Goal: Find specific page/section: Find specific page/section

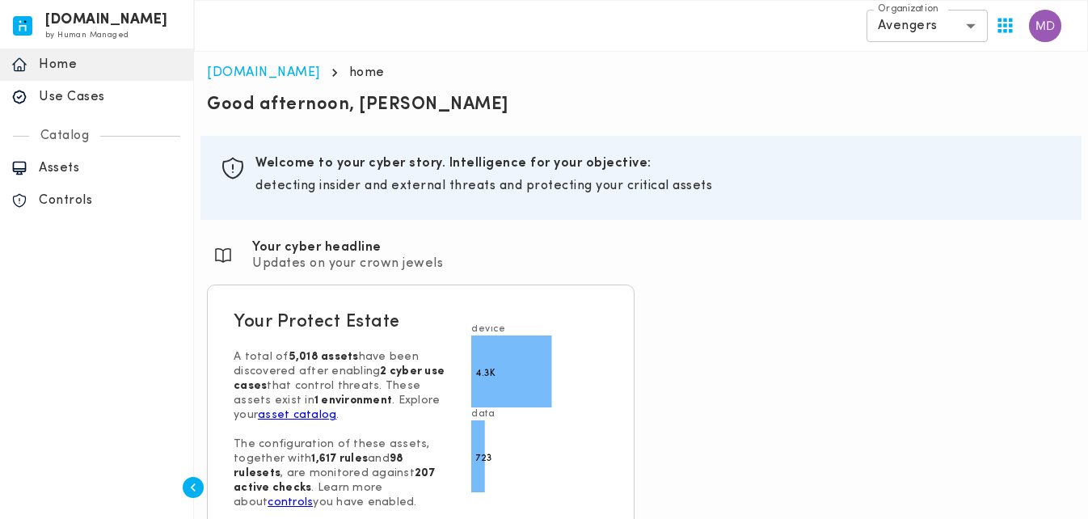
click at [53, 169] on p "Assets" at bounding box center [110, 168] width 143 height 16
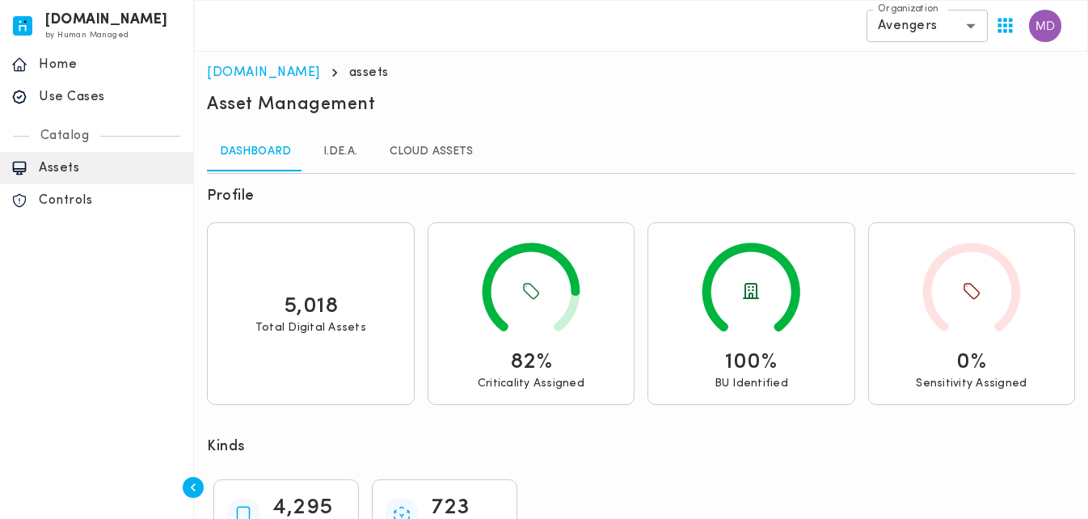
click at [342, 153] on link "I.DE.A." at bounding box center [340, 152] width 73 height 39
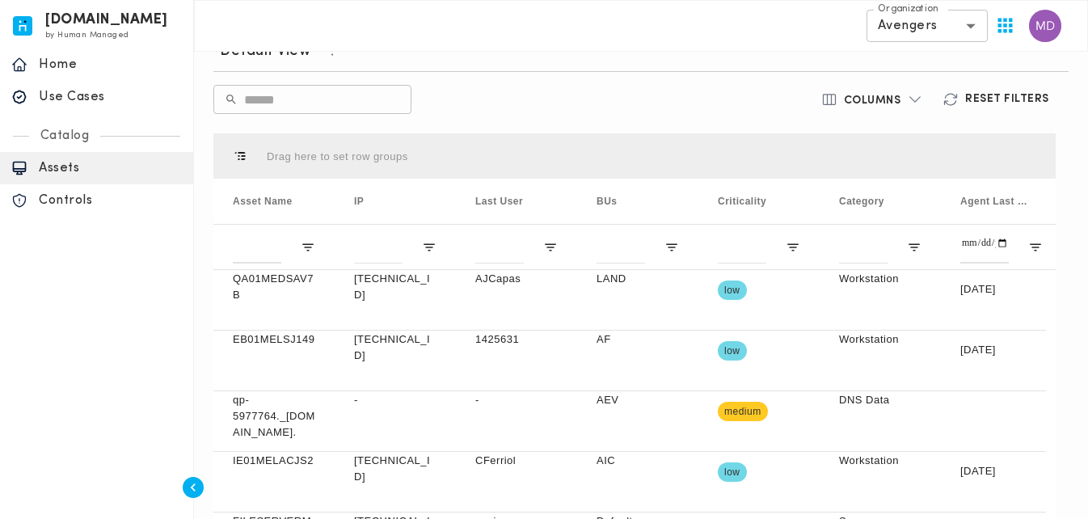
scroll to position [331, 0]
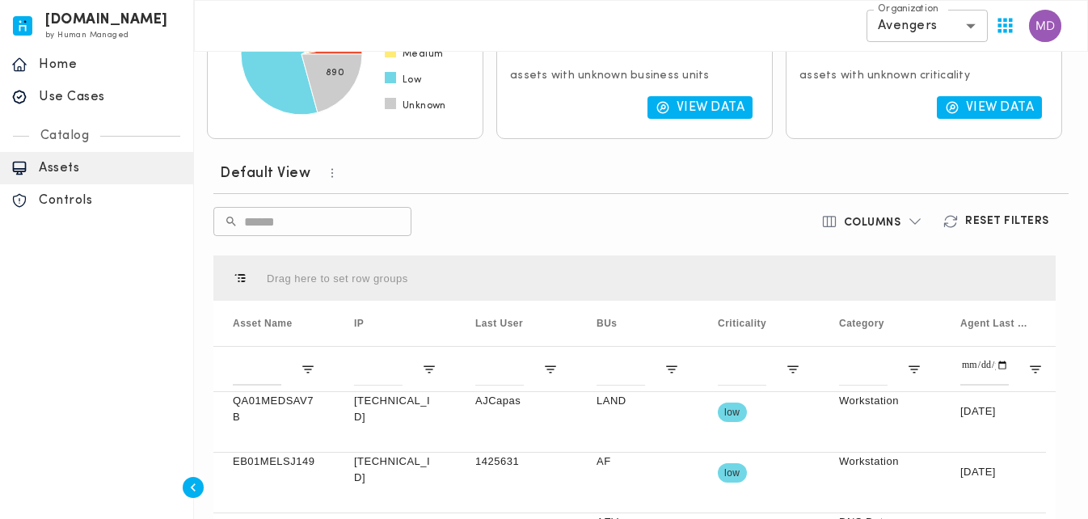
click at [898, 213] on button "Columns" at bounding box center [873, 221] width 122 height 29
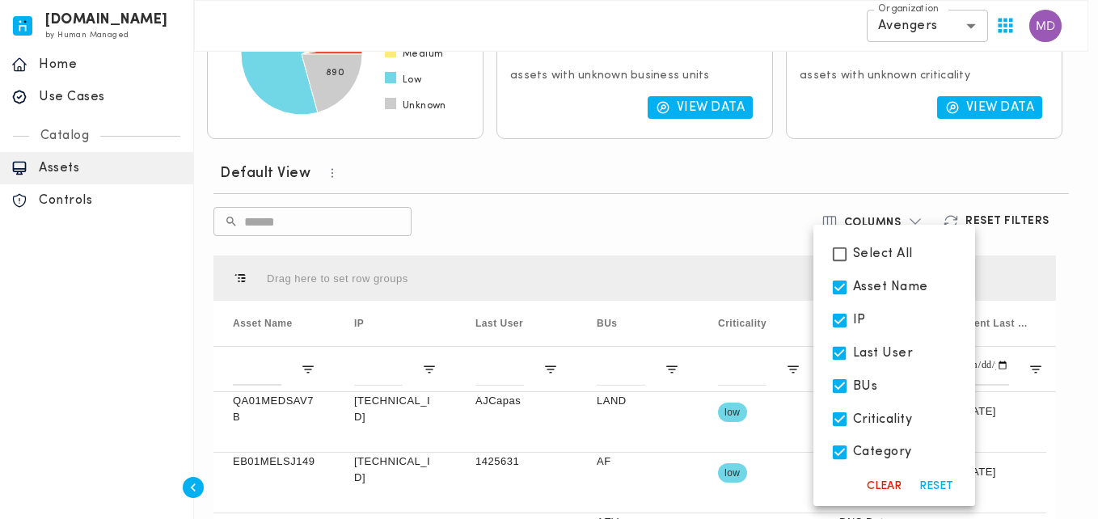
click at [893, 254] on span "Select All" at bounding box center [883, 254] width 60 height 16
click at [893, 213] on div at bounding box center [549, 259] width 1098 height 519
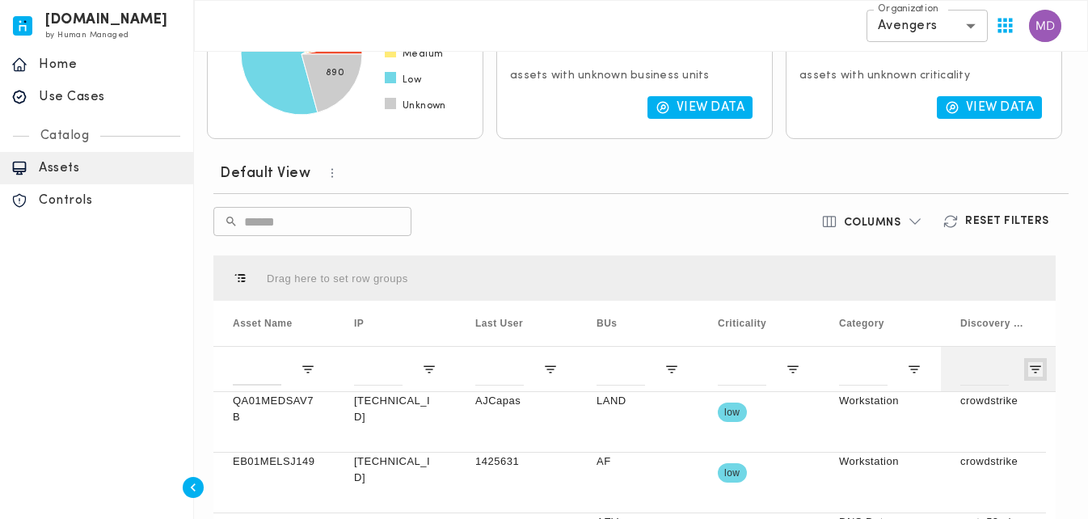
click at [1038, 362] on span "Open Filter Menu" at bounding box center [1035, 369] width 15 height 15
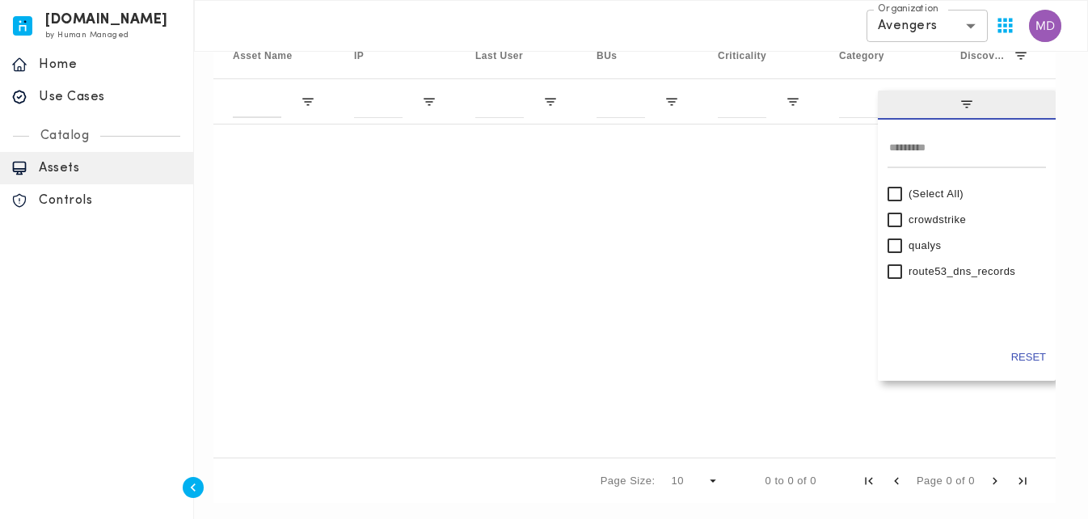
scroll to position [602, 0]
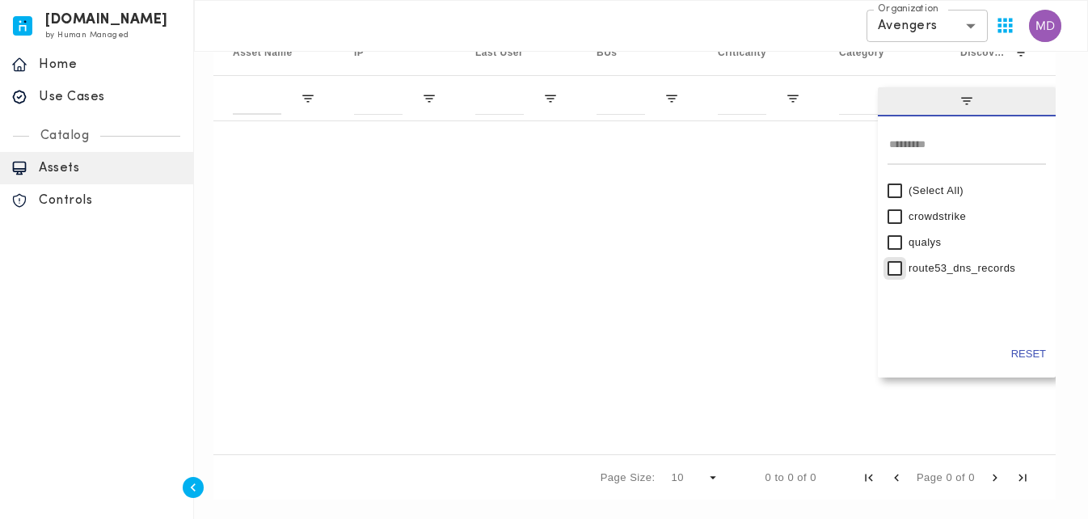
type input "**********"
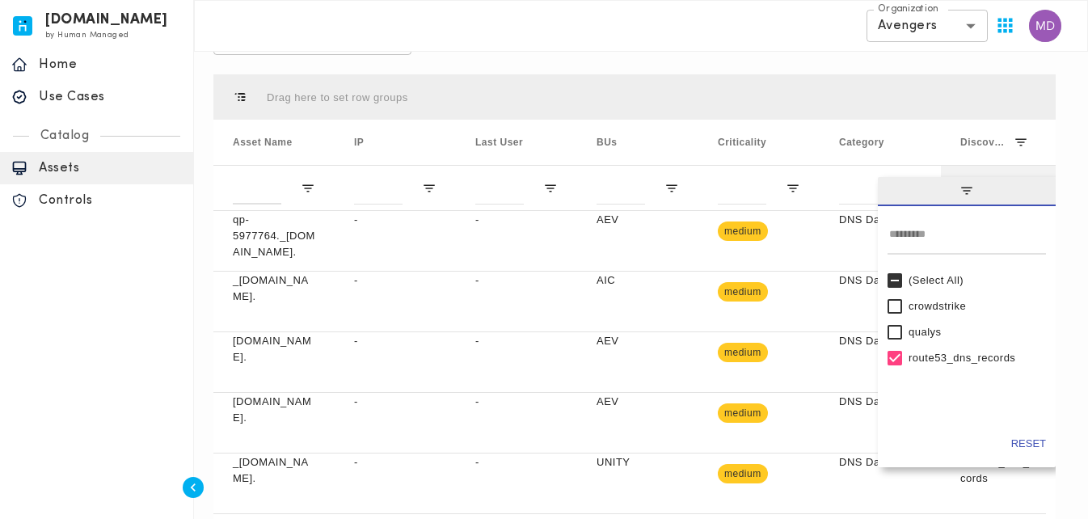
scroll to position [441, 0]
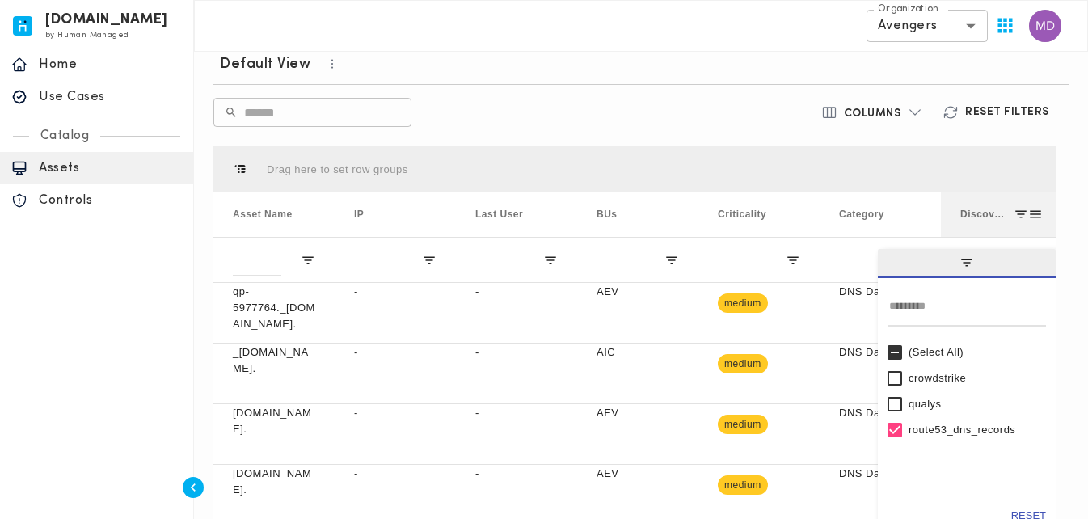
click at [1024, 210] on span at bounding box center [1021, 214] width 15 height 15
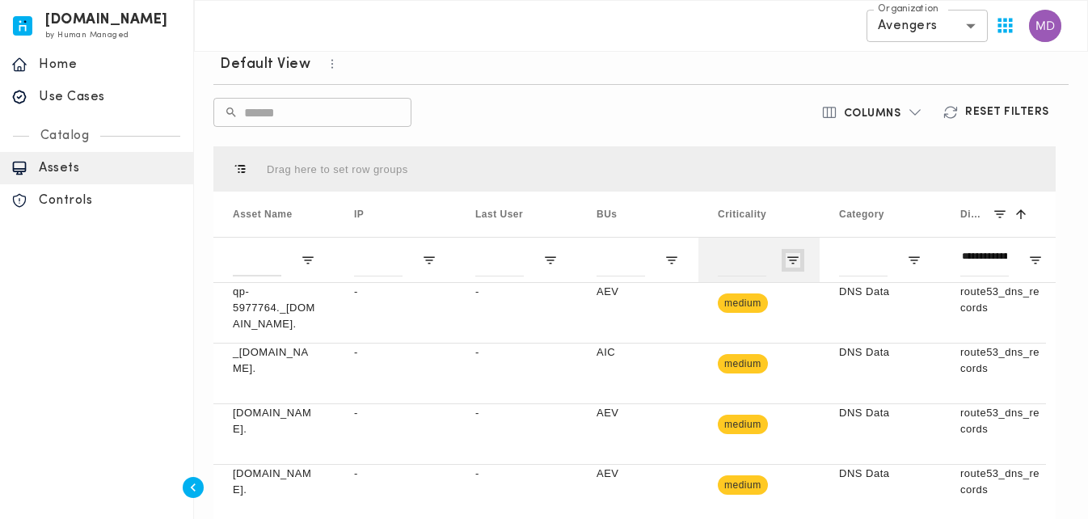
click at [792, 266] on span "Open Filter Menu" at bounding box center [793, 260] width 15 height 15
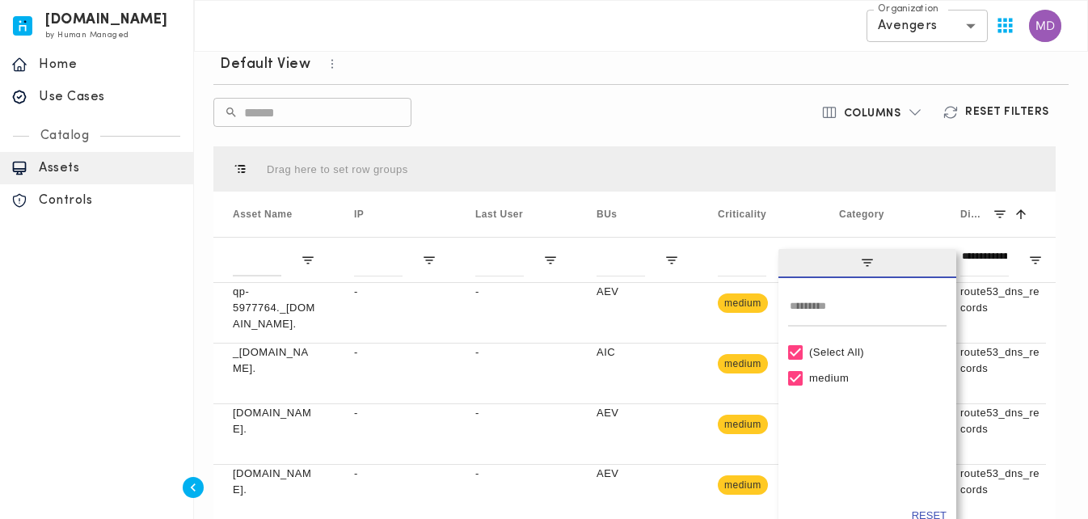
click at [986, 101] on button "Reset Filters" at bounding box center [997, 112] width 129 height 29
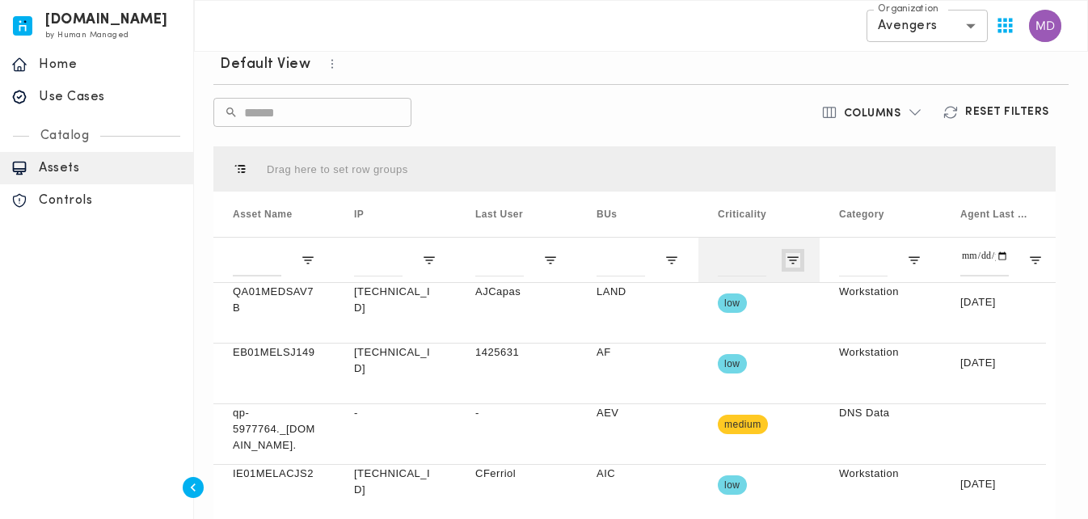
click at [787, 253] on span "Open Filter Menu" at bounding box center [793, 260] width 15 height 15
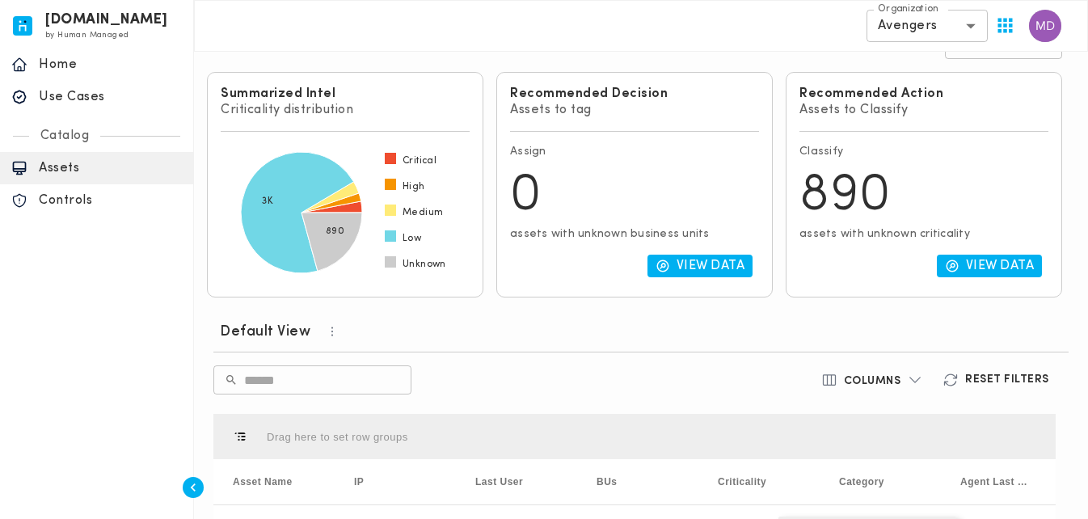
scroll to position [117, 0]
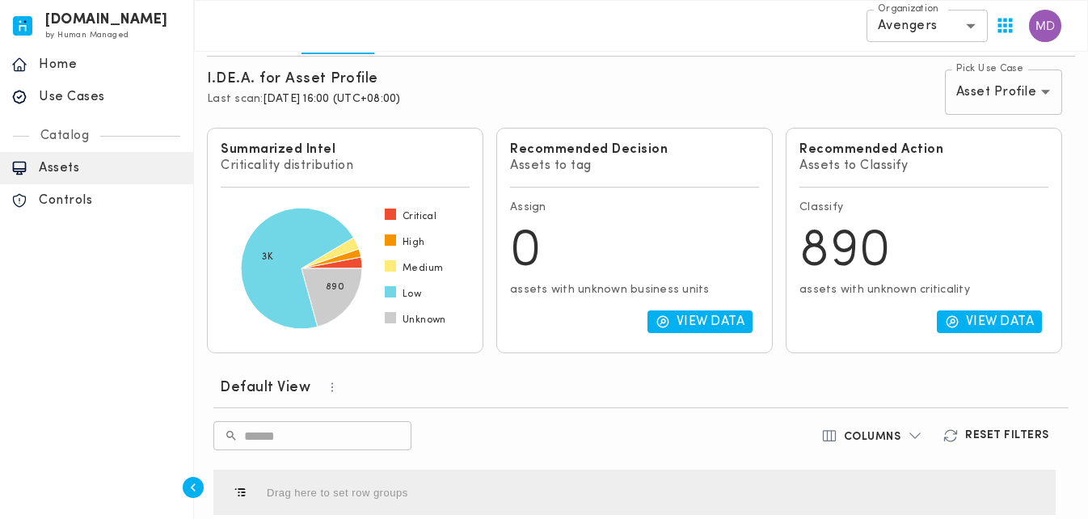
click at [1068, 205] on div "Recommended Action Assets to Classify Classify 890 assets with unknown critical…" at bounding box center [923, 240] width 289 height 239
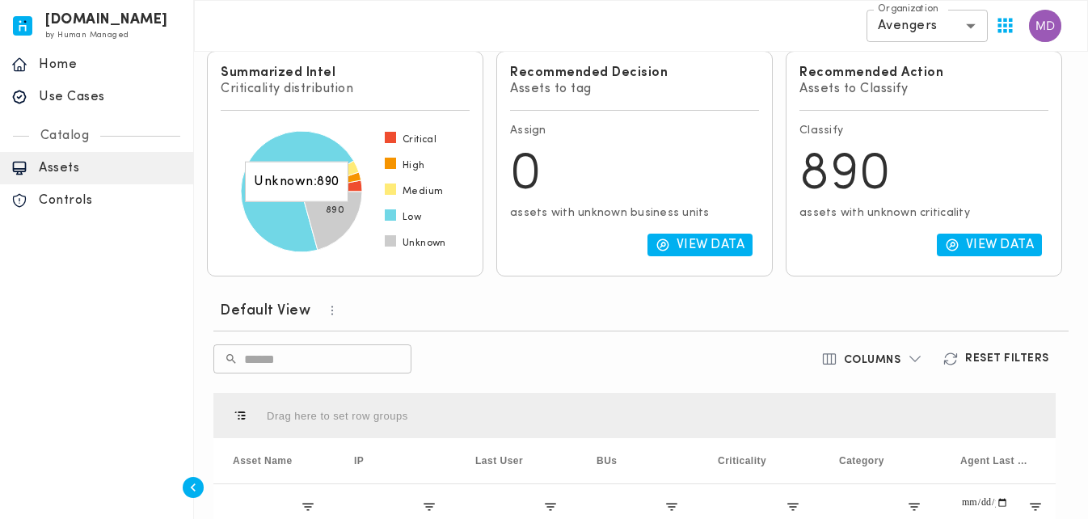
scroll to position [198, 0]
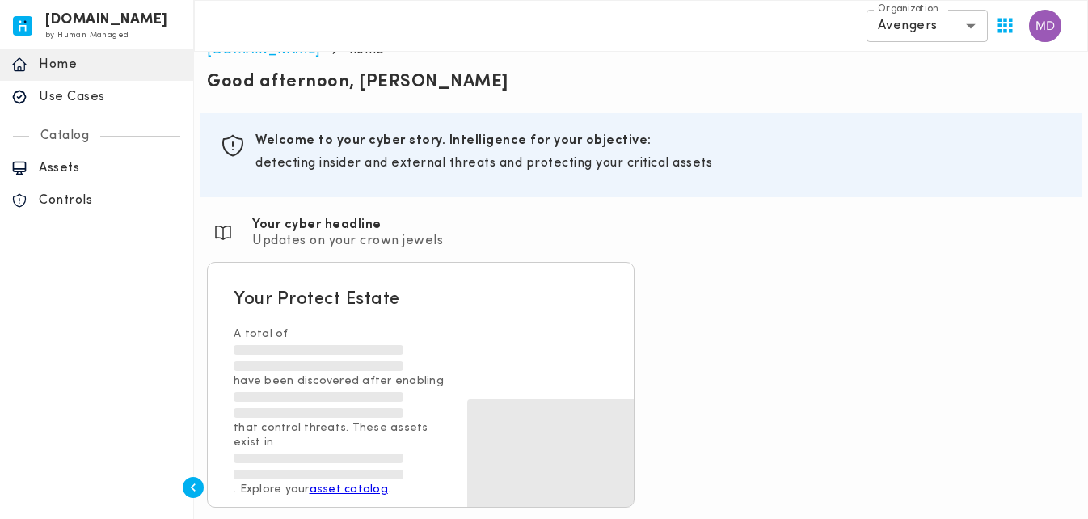
scroll to position [24, 0]
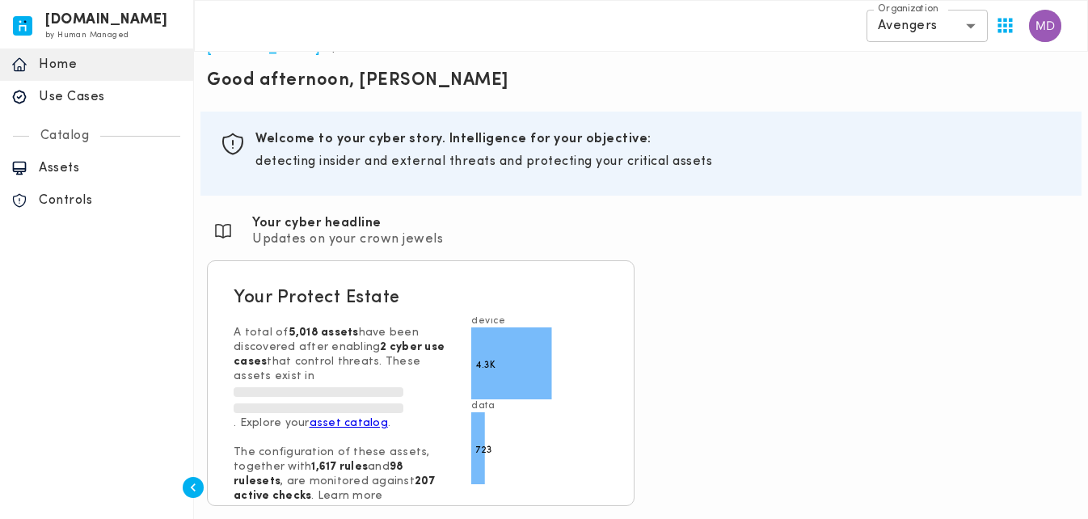
click at [87, 174] on p "Assets" at bounding box center [110, 168] width 143 height 16
